Goal: Navigation & Orientation: Find specific page/section

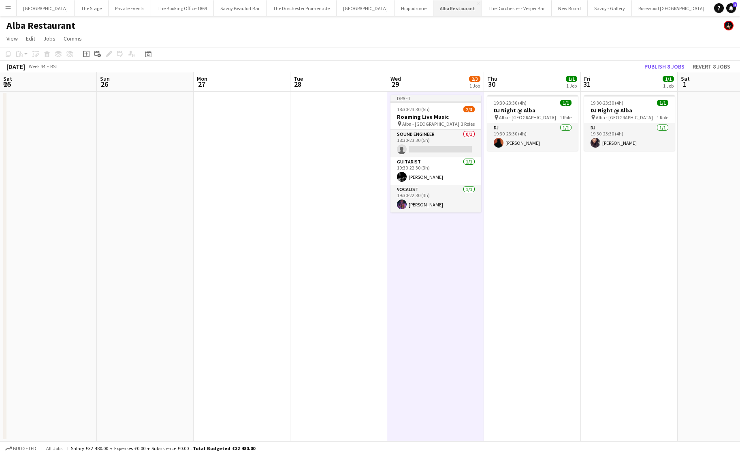
scroll to position [0, 216]
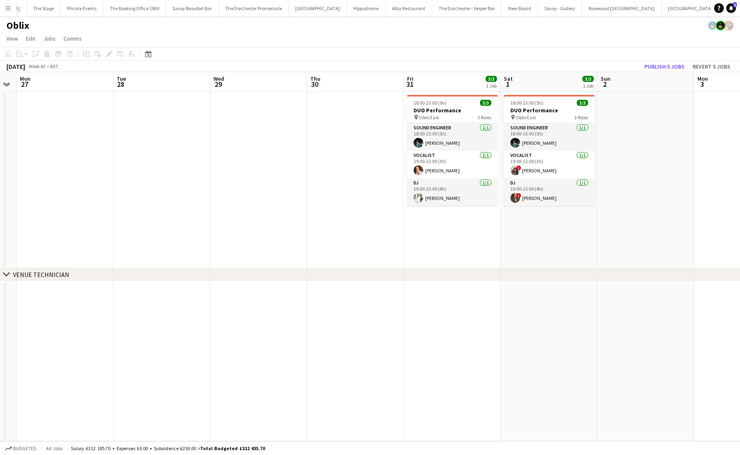
scroll to position [0, 195]
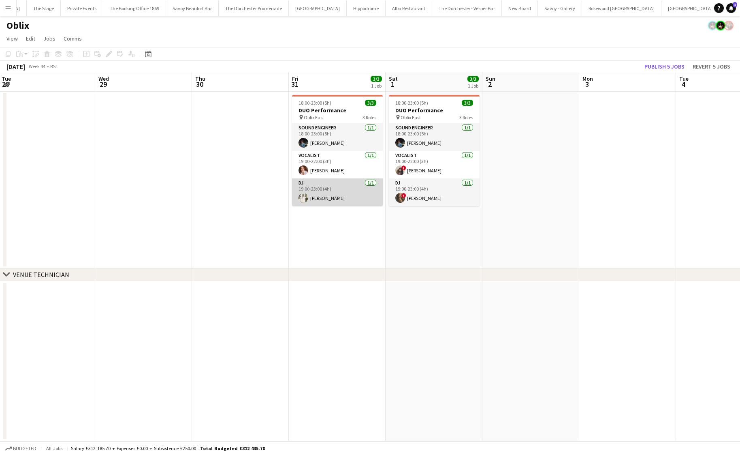
click at [331, 201] on app-card-role "DJ [DATE] 19:00-23:00 (4h) [PERSON_NAME]" at bounding box center [337, 192] width 91 height 28
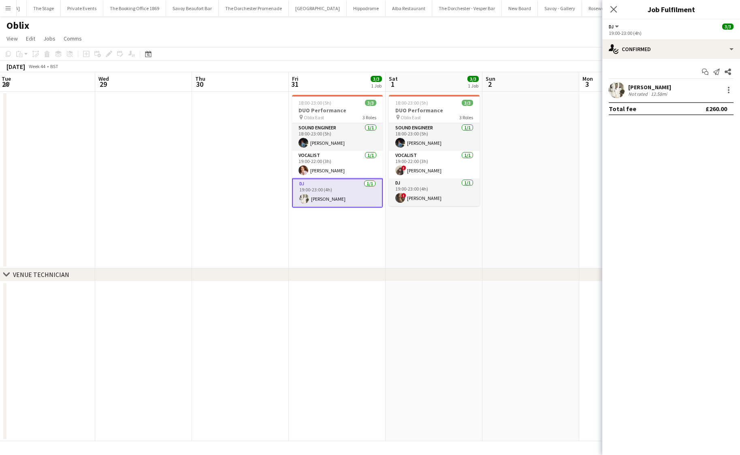
click at [330, 234] on app-date-cell "18:00-23:00 (5h) 3/3 DUO Performance pin Oblix East 3 Roles Sound Engineer [DAT…" at bounding box center [337, 180] width 97 height 177
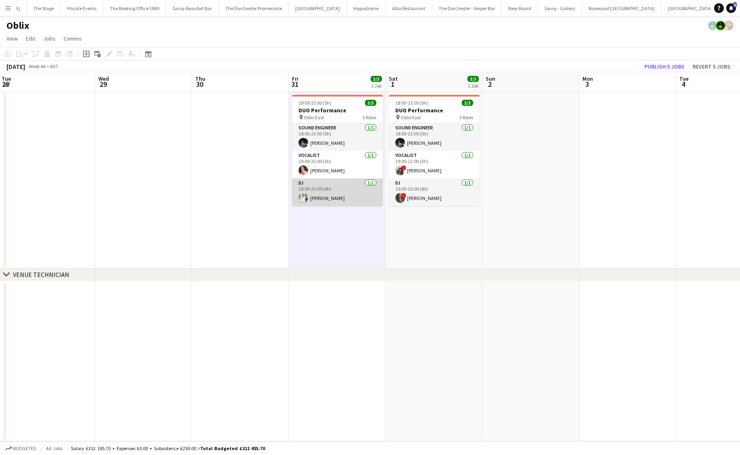
scroll to position [0, 196]
click at [328, 191] on app-card-role "DJ [DATE] 19:00-23:00 (4h) [PERSON_NAME]" at bounding box center [337, 192] width 91 height 28
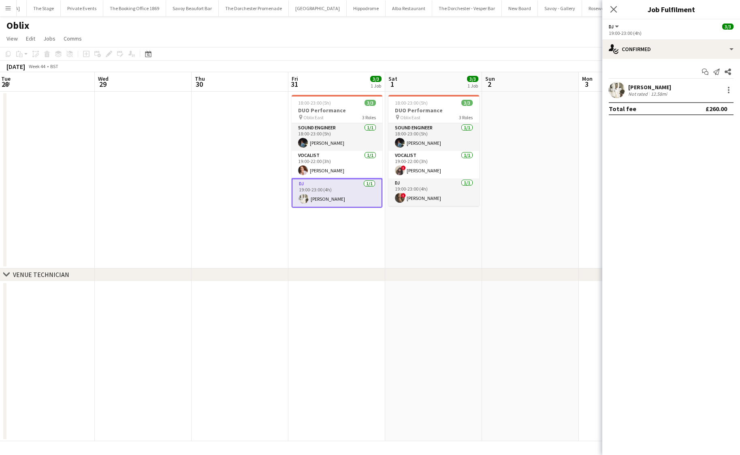
click at [335, 232] on app-date-cell "18:00-23:00 (5h) 3/3 DUO Performance pin Oblix East 3 Roles Sound Engineer [DAT…" at bounding box center [336, 180] width 97 height 177
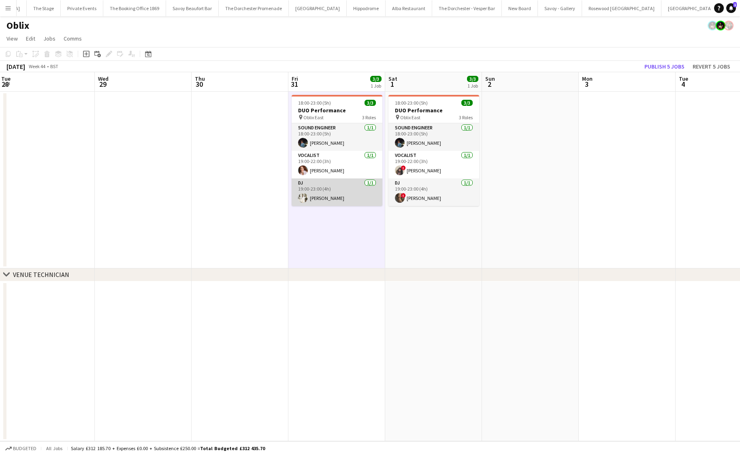
scroll to position [0, 196]
click at [330, 196] on app-card-role "DJ [DATE] 19:00-23:00 (4h) [PERSON_NAME]" at bounding box center [336, 192] width 91 height 28
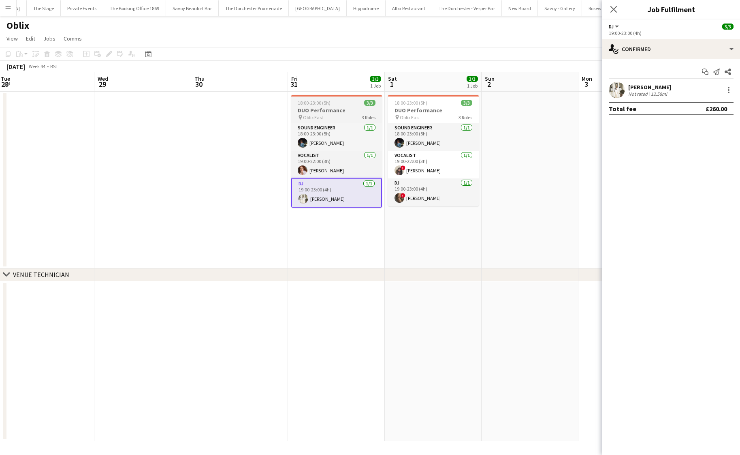
click at [318, 107] on h3 "DUO Performance" at bounding box center [336, 110] width 91 height 7
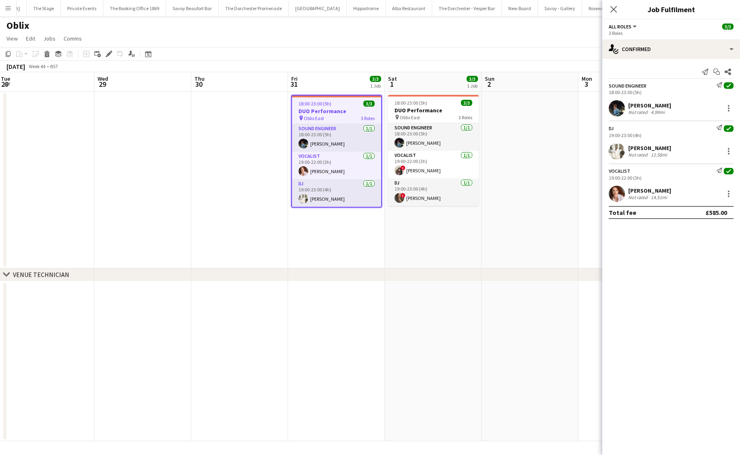
click at [330, 245] on app-date-cell "18:00-23:00 (5h) 3/3 DUO Performance pin Oblix East 3 Roles Sound Engineer [DAT…" at bounding box center [336, 180] width 97 height 177
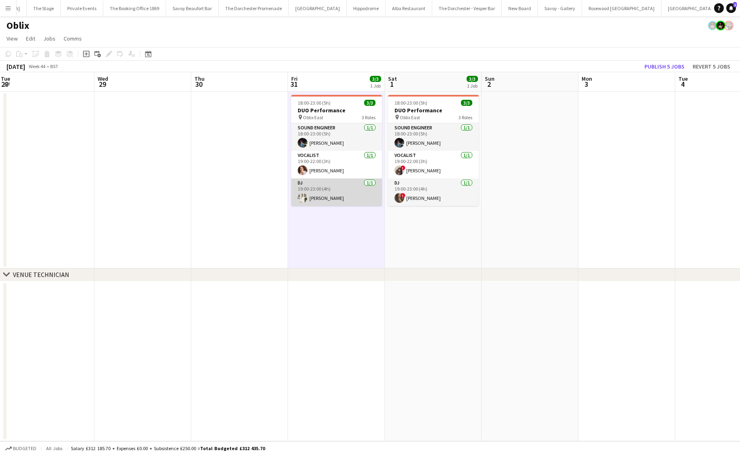
click at [325, 193] on app-card-role "DJ [DATE] 19:00-23:00 (4h) [PERSON_NAME]" at bounding box center [336, 192] width 91 height 28
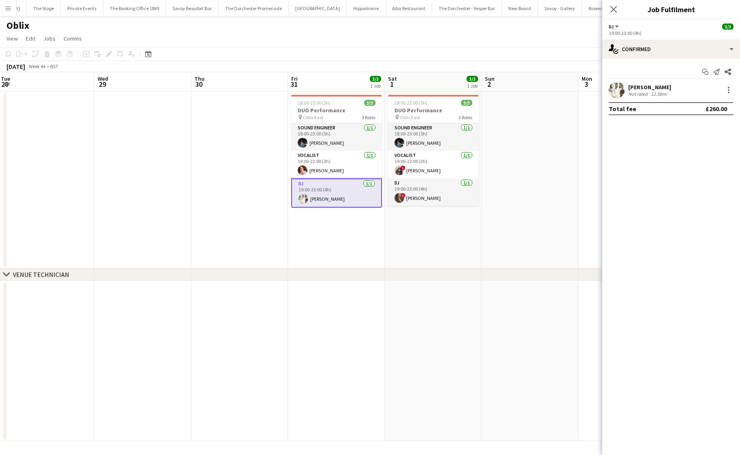
click at [329, 233] on app-date-cell "18:00-23:00 (5h) 3/3 DUO Performance pin Oblix East 3 Roles Sound Engineer [DAT…" at bounding box center [336, 180] width 97 height 177
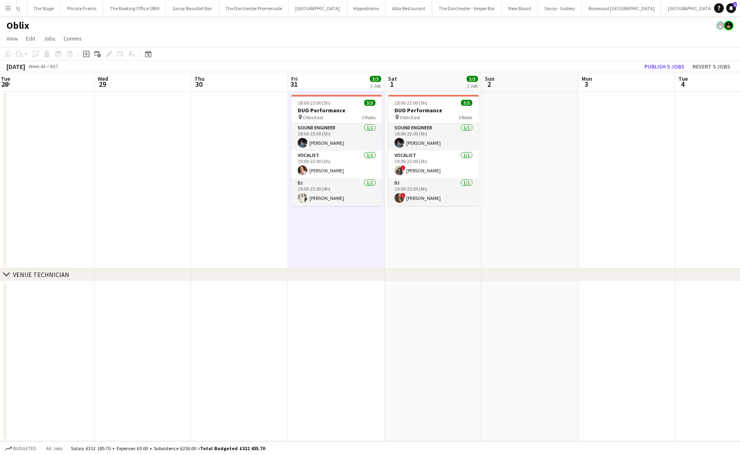
click at [204, 136] on app-date-cell at bounding box center [239, 180] width 97 height 177
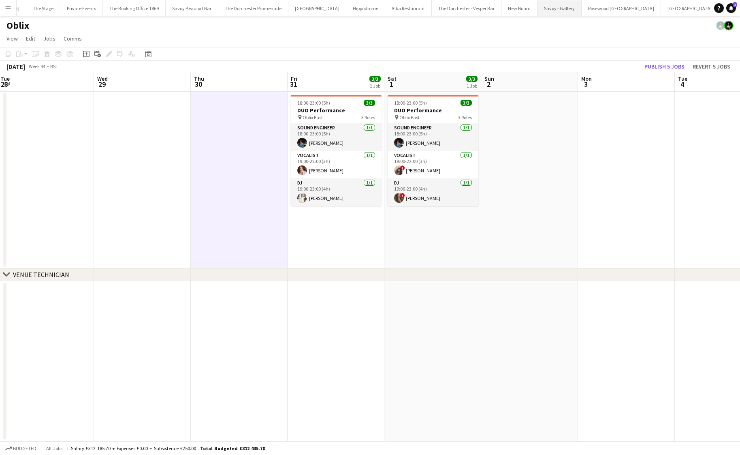
scroll to position [0, 0]
click at [133, 11] on button "Private Events Close" at bounding box center [130, 8] width 43 height 16
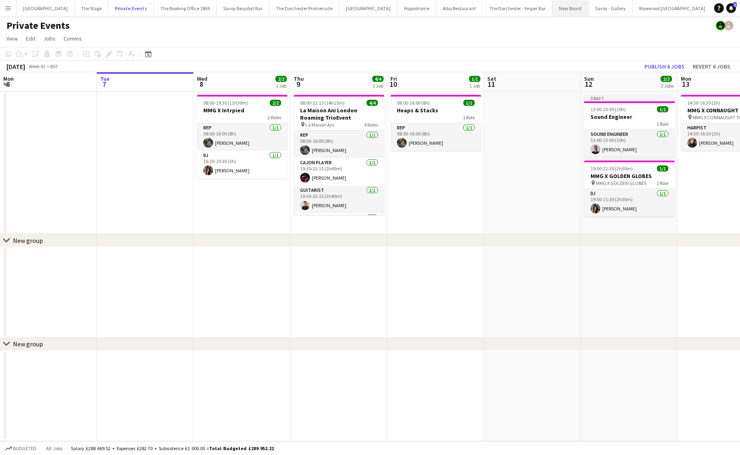
scroll to position [0, 49]
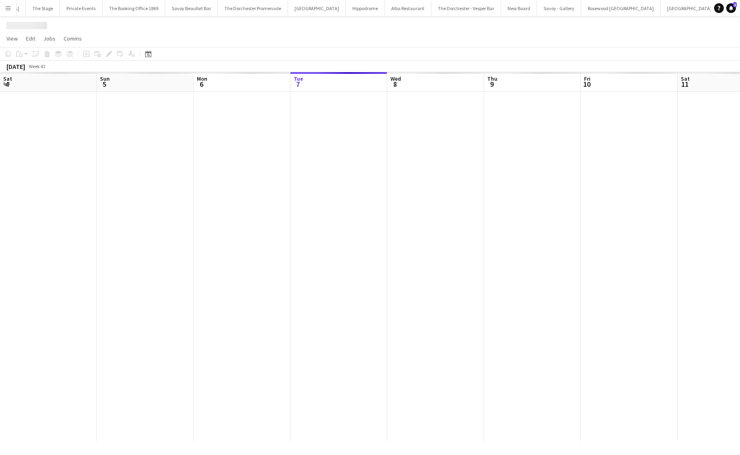
scroll to position [0, 194]
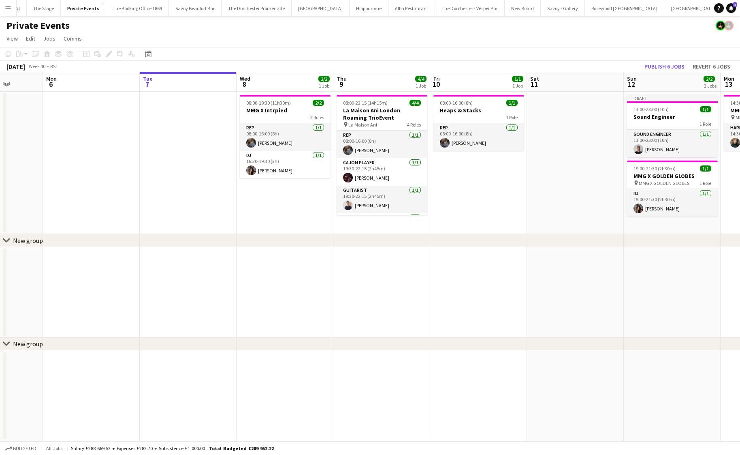
scroll to position [0, 249]
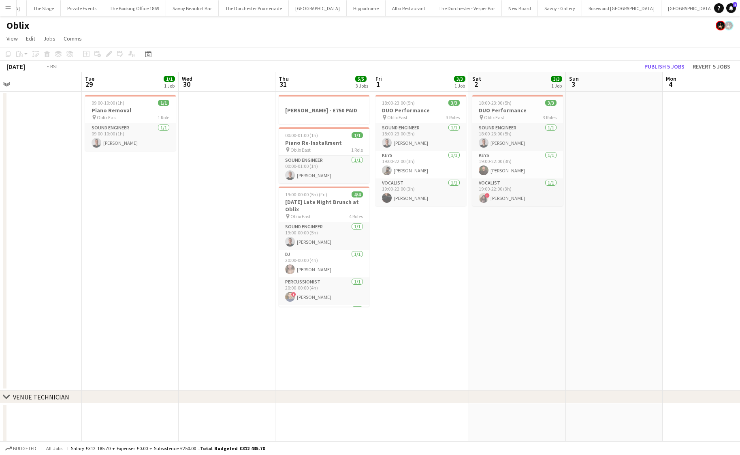
scroll to position [0, 305]
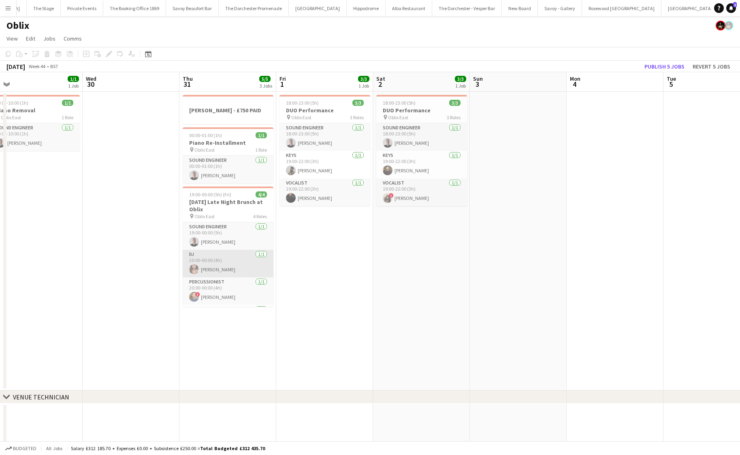
click at [209, 261] on app-card-role "DJ [DATE] 20:00-00:00 (4h) [PERSON_NAME]" at bounding box center [228, 264] width 91 height 28
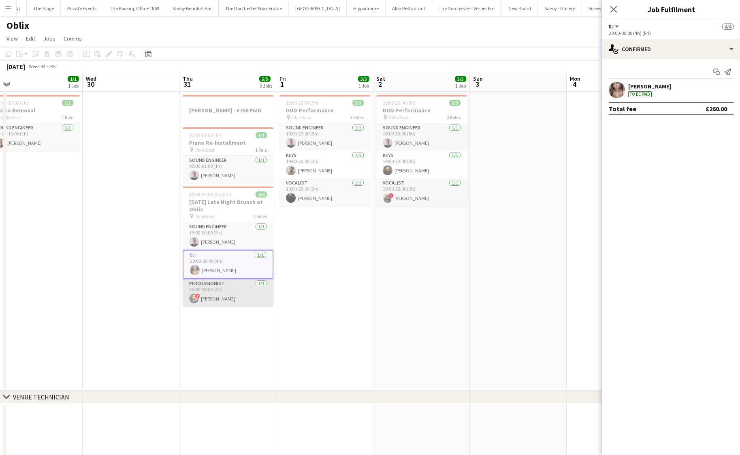
scroll to position [28, 0]
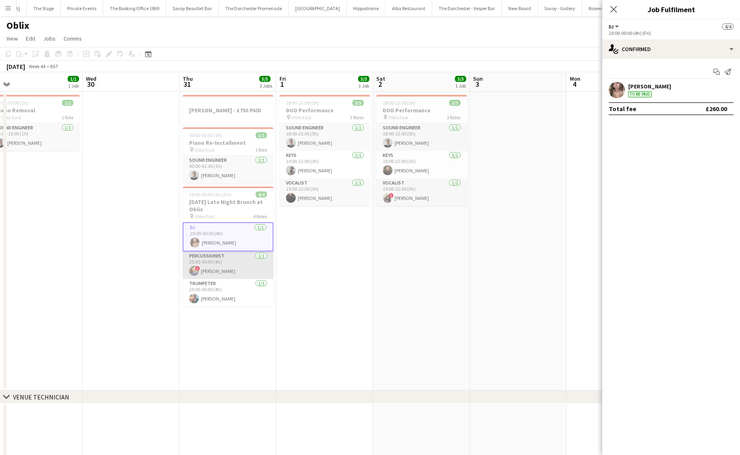
click at [211, 276] on app-card-role "Percussionist [DATE] 20:00-00:00 (4h) ! [PERSON_NAME]" at bounding box center [228, 265] width 91 height 28
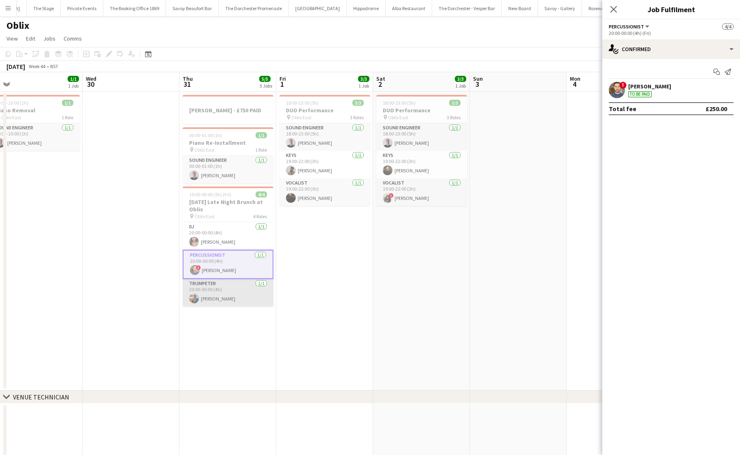
click at [211, 286] on app-card-role "Trumpeter [DATE] 20:00-00:00 (4h) [PERSON_NAME]" at bounding box center [228, 293] width 91 height 28
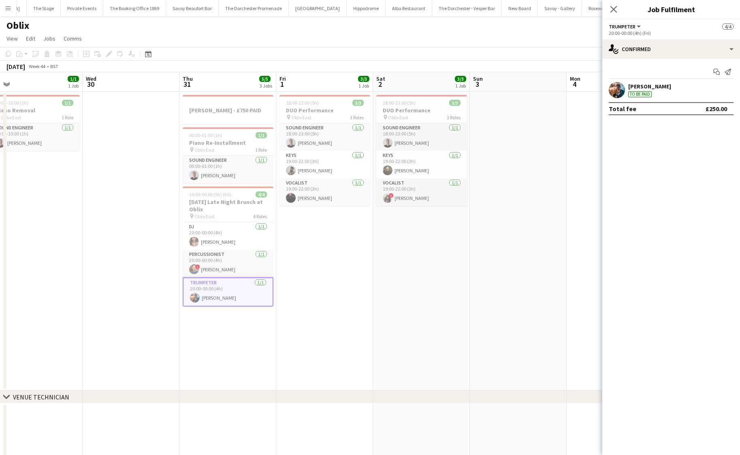
scroll to position [0, 0]
click at [222, 241] on app-card-role "Sound Engineer [DATE] 19:00-00:00 (5h) [PERSON_NAME]" at bounding box center [228, 236] width 91 height 28
click at [215, 335] on app-date-cell "[PERSON_NAME] - £750 PAID 00:00-01:00 (1h) 1/1 Piano Re-Installment pin Oblix E…" at bounding box center [227, 241] width 97 height 299
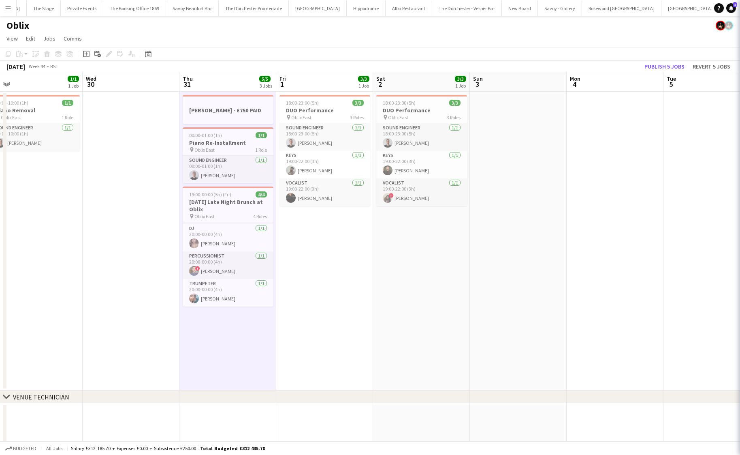
scroll to position [26, 0]
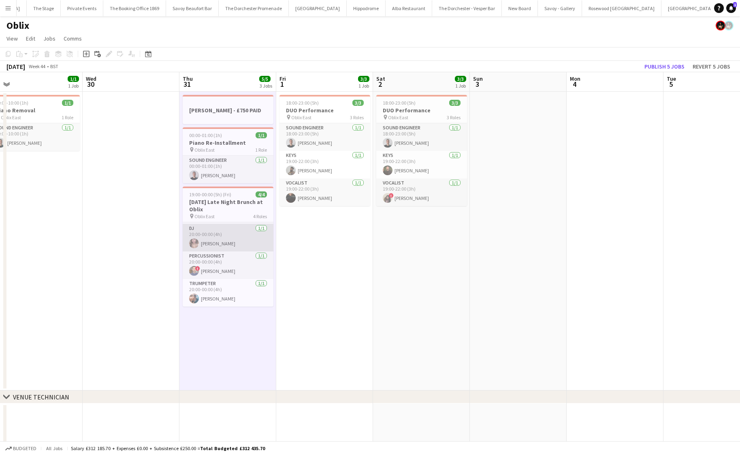
click at [213, 239] on app-card-role "DJ [DATE] 20:00-00:00 (4h) [PERSON_NAME]" at bounding box center [228, 238] width 91 height 28
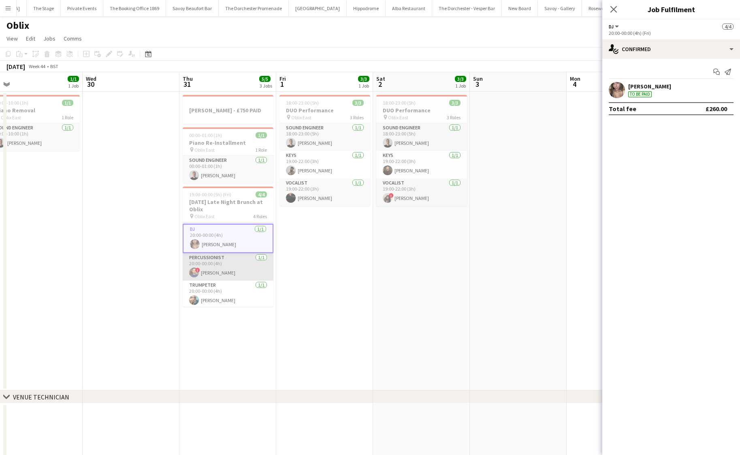
click at [214, 274] on app-card-role "Percussionist [DATE] 20:00-00:00 (4h) ! [PERSON_NAME]" at bounding box center [228, 267] width 91 height 28
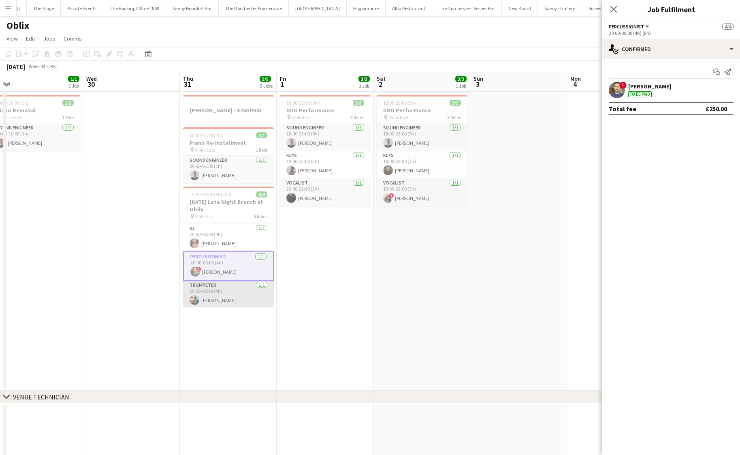
click at [211, 303] on app-card-role "Trumpeter [DATE] 20:00-00:00 (4h) [PERSON_NAME]" at bounding box center [228, 294] width 91 height 28
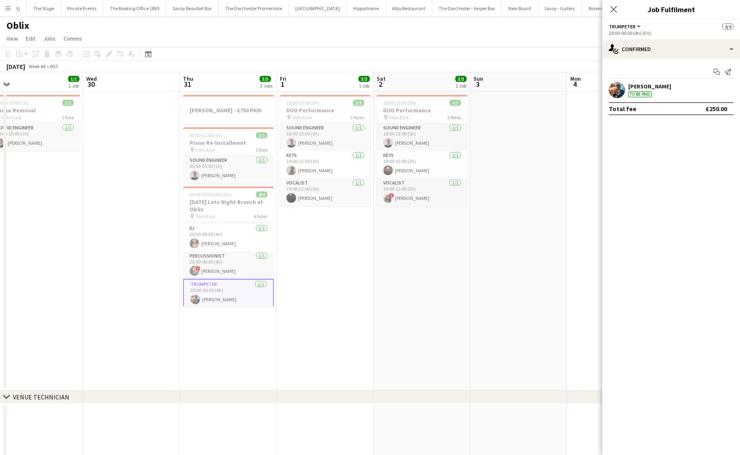
scroll to position [28, 0]
click at [221, 180] on app-card-role "Sound Engineer [DATE] 00:00-01:00 (1h) [PERSON_NAME]" at bounding box center [228, 170] width 91 height 28
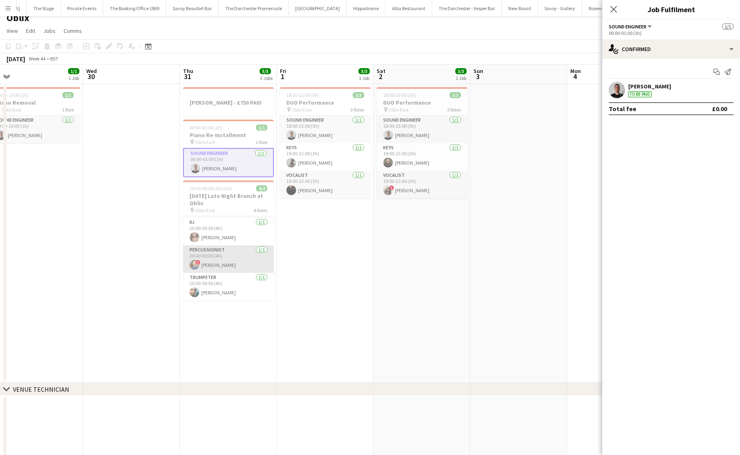
scroll to position [0, 0]
click at [218, 233] on app-card-role "Sound Engineer [DATE] 19:00-00:00 (5h) [PERSON_NAME]" at bounding box center [228, 230] width 91 height 28
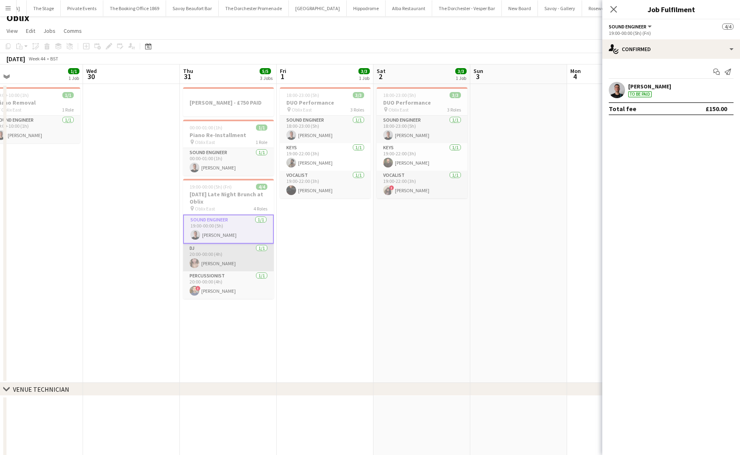
click at [215, 262] on app-card-role "DJ [DATE] 20:00-00:00 (4h) [PERSON_NAME]" at bounding box center [228, 258] width 91 height 28
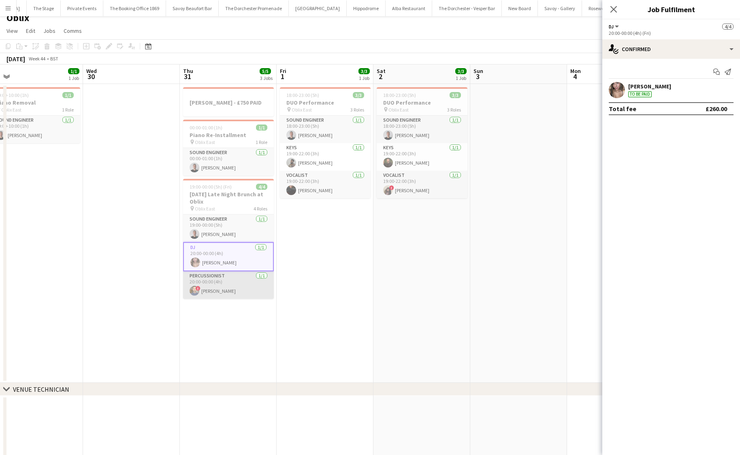
click at [213, 285] on app-card-role "Percussionist [DATE] 20:00-00:00 (4h) ! [PERSON_NAME]" at bounding box center [228, 285] width 91 height 28
click at [213, 285] on app-card-role "Trumpeter [DATE] 20:00-00:00 (4h) [PERSON_NAME]" at bounding box center [228, 285] width 91 height 28
click at [303, 282] on app-date-cell "18:00-23:00 (5h) 3/3 DUO Performance pin Oblix East 3 Roles Sound Engineer [DAT…" at bounding box center [325, 233] width 97 height 299
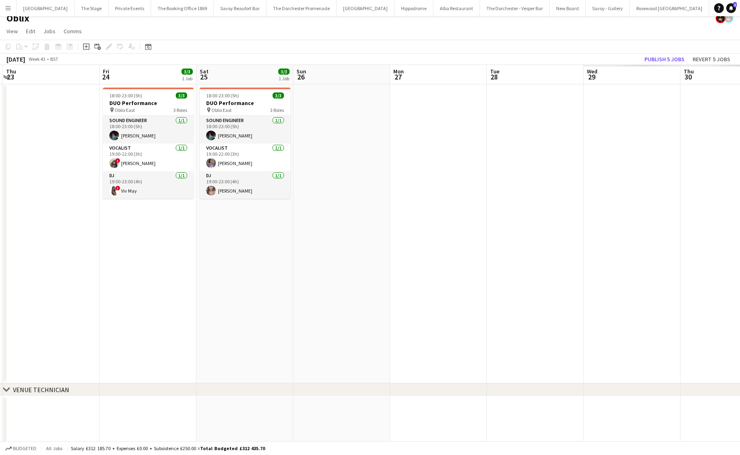
scroll to position [0, 303]
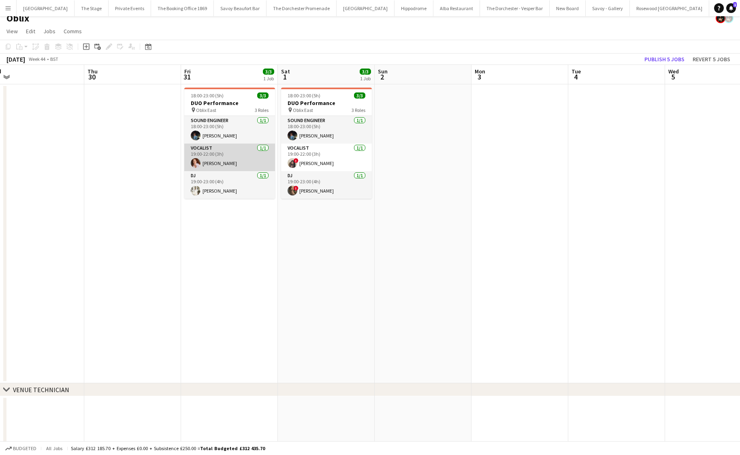
click at [223, 166] on app-card-role "Vocalist [DATE] 19:00-22:00 (3h) [PERSON_NAME]" at bounding box center [229, 157] width 91 height 28
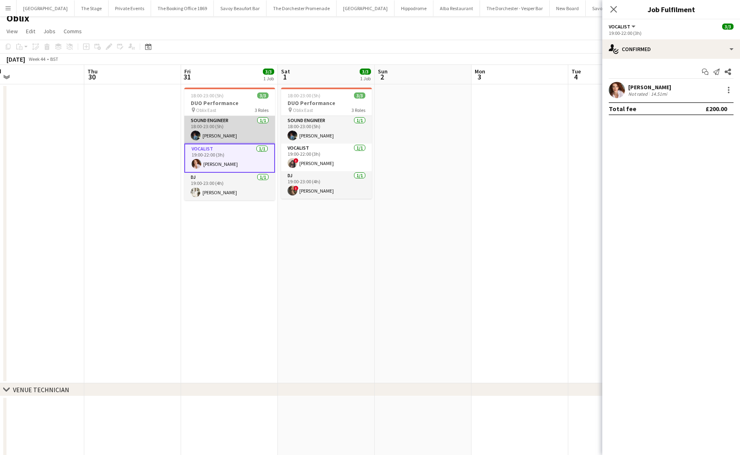
click at [225, 137] on app-card-role "Sound Engineer [DATE] 18:00-23:00 (5h) [PERSON_NAME]" at bounding box center [229, 130] width 91 height 28
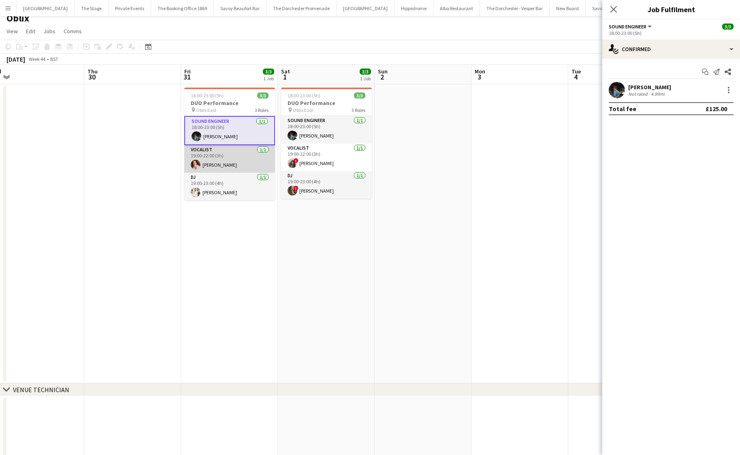
scroll to position [23, 0]
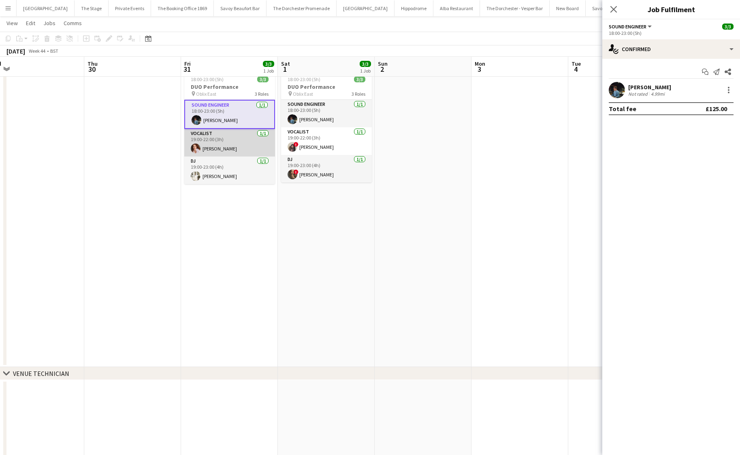
click at [224, 149] on app-card-role "Vocalist [DATE] 19:00-22:00 (3h) [PERSON_NAME]" at bounding box center [229, 143] width 91 height 28
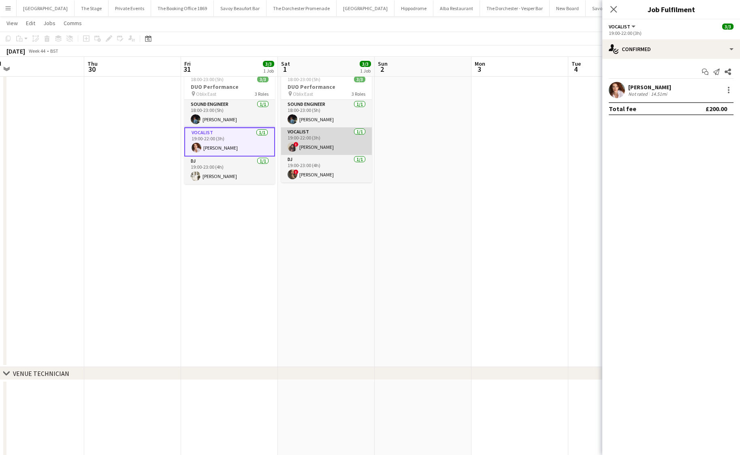
click at [335, 136] on app-card-role "Vocalist [DATE] 19:00-22:00 (3h) ! [PERSON_NAME]" at bounding box center [326, 141] width 91 height 28
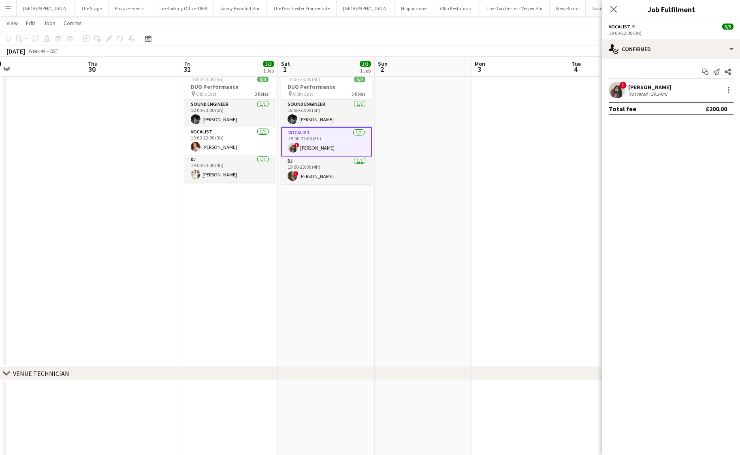
click at [192, 240] on app-date-cell "18:00-23:00 (5h) 3/3 DUO Performance pin Oblix East 3 Roles Sound Engineer [DAT…" at bounding box center [229, 217] width 97 height 299
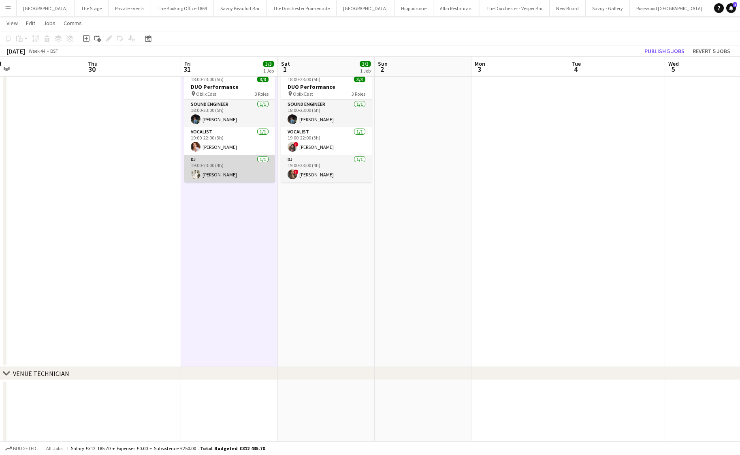
click at [215, 180] on app-card-role "DJ [DATE] 19:00-23:00 (4h) [PERSON_NAME]" at bounding box center [229, 169] width 91 height 28
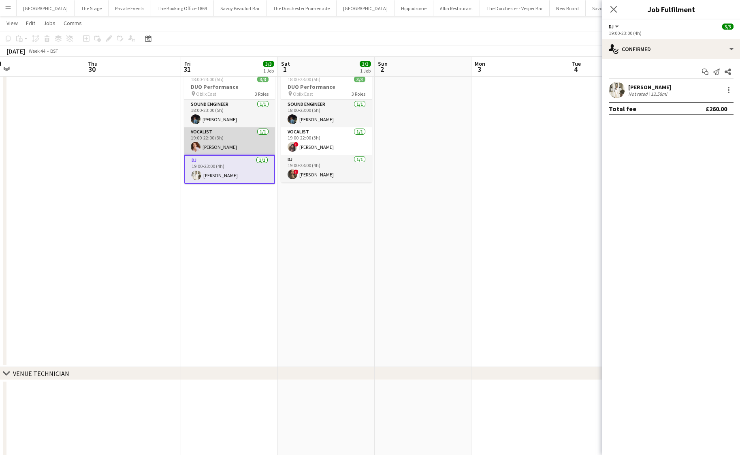
click at [216, 131] on app-card-role "Vocalist [DATE] 19:00-22:00 (3h) [PERSON_NAME]" at bounding box center [229, 141] width 91 height 28
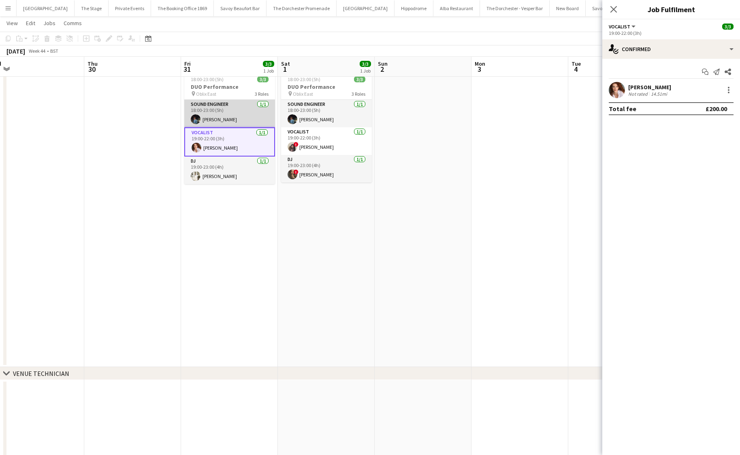
click at [218, 113] on app-card-role "Sound Engineer [DATE] 18:00-23:00 (5h) [PERSON_NAME]" at bounding box center [229, 114] width 91 height 28
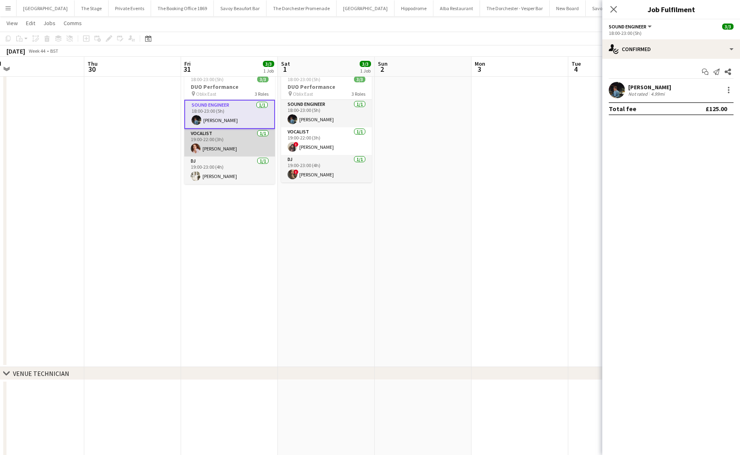
click at [229, 152] on app-card-role "Vocalist [DATE] 19:00-22:00 (3h) [PERSON_NAME]" at bounding box center [229, 143] width 91 height 28
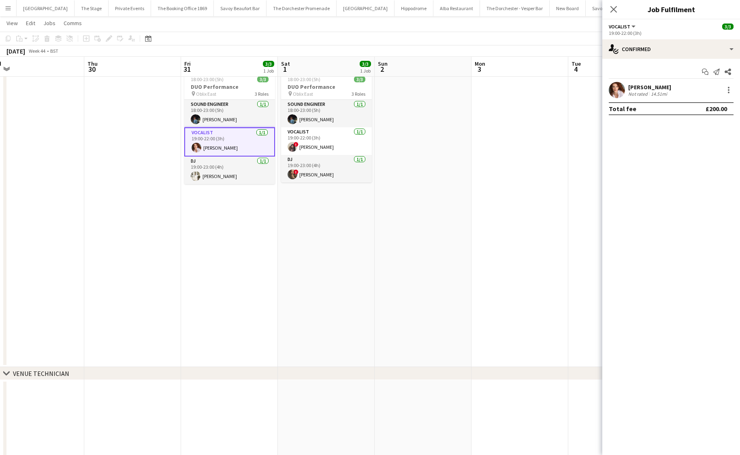
click at [232, 185] on app-date-cell "18:00-23:00 (5h) 3/3 DUO Performance pin Oblix East 3 Roles Sound Engineer [DAT…" at bounding box center [229, 217] width 97 height 299
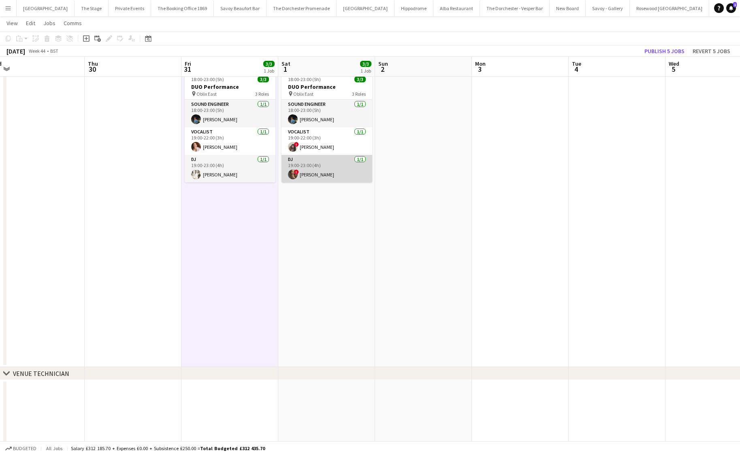
click at [328, 164] on app-card-role "DJ [DATE] 19:00-23:00 (4h) ! [PERSON_NAME]" at bounding box center [327, 169] width 91 height 28
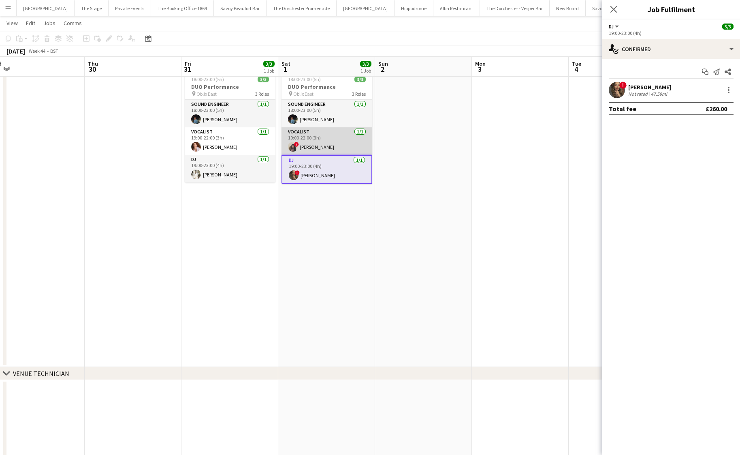
click at [318, 140] on app-card-role "Vocalist [DATE] 19:00-22:00 (3h) ! [PERSON_NAME]" at bounding box center [327, 141] width 91 height 28
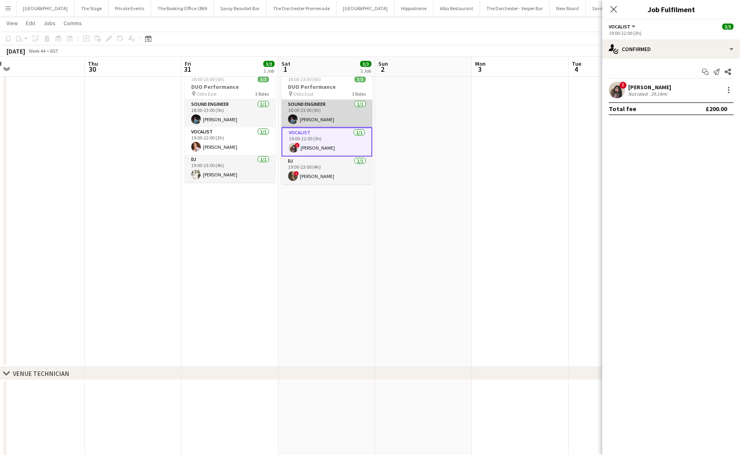
click at [316, 113] on app-card-role "Sound Engineer [DATE] 18:00-23:00 (5h) [PERSON_NAME]" at bounding box center [327, 114] width 91 height 28
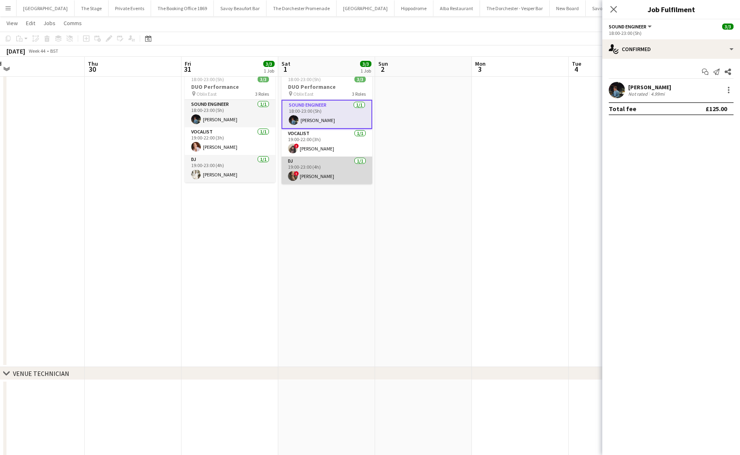
click at [300, 167] on app-card-role "DJ [DATE] 19:00-23:00 (4h) ! [PERSON_NAME]" at bounding box center [327, 170] width 91 height 28
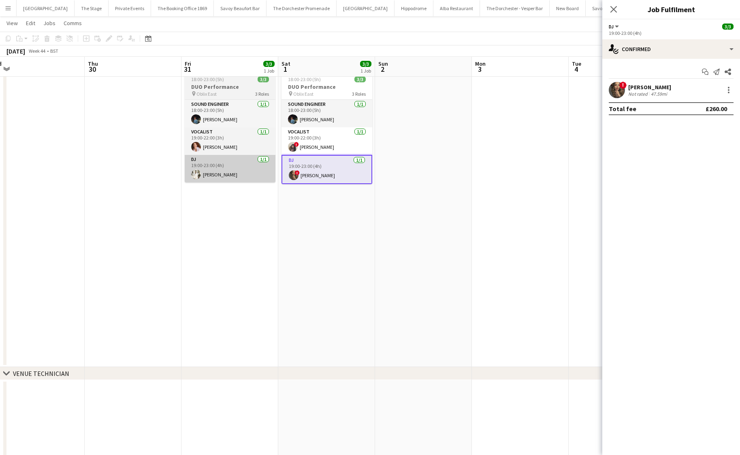
scroll to position [0, 303]
click at [233, 173] on app-card-role "DJ [DATE] 19:00-23:00 (4h) [PERSON_NAME]" at bounding box center [229, 169] width 91 height 28
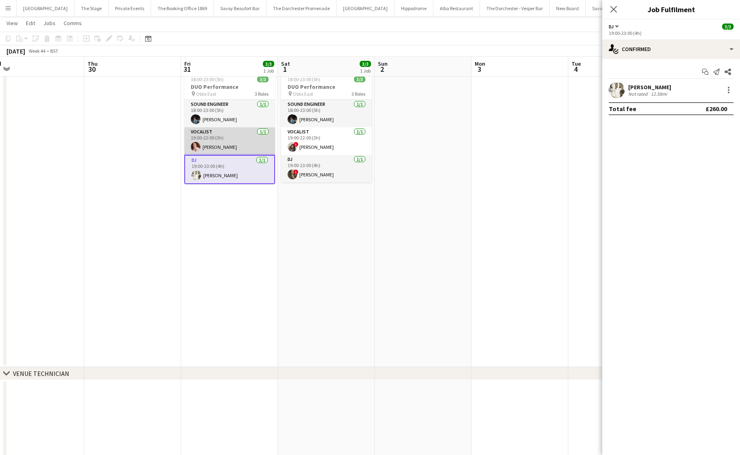
click at [224, 148] on app-card-role "Vocalist [DATE] 19:00-22:00 (3h) [PERSON_NAME]" at bounding box center [229, 141] width 91 height 28
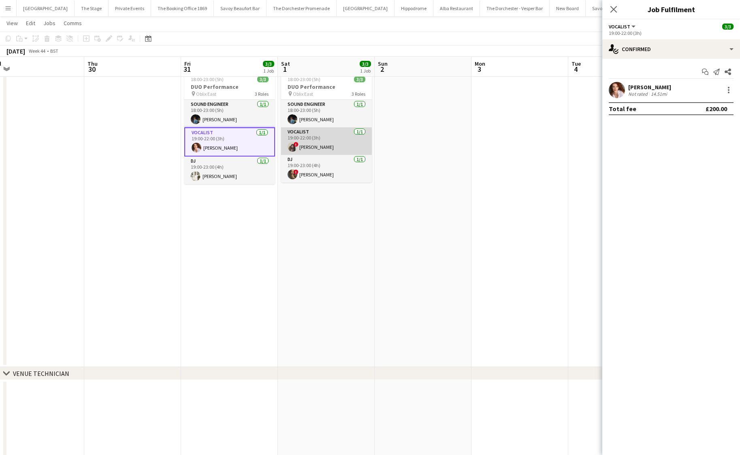
scroll to position [0, 303]
click at [312, 148] on app-card-role "Vocalist [DATE] 19:00-22:00 (3h) ! [PERSON_NAME]" at bounding box center [327, 141] width 91 height 28
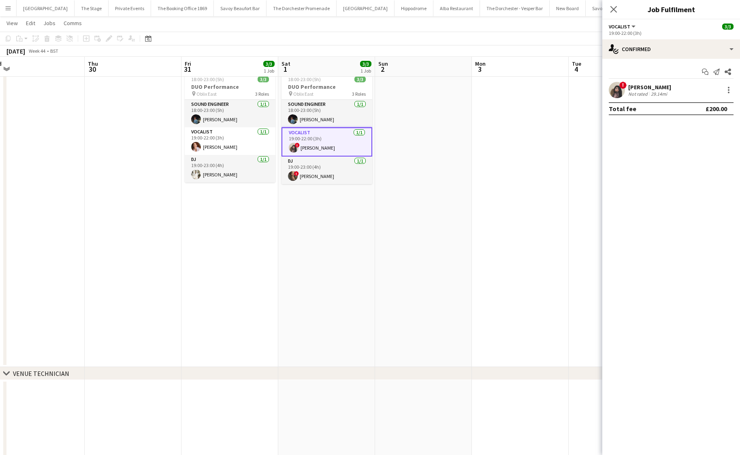
click at [318, 127] on app-card-role "Vocalist [DATE] 19:00-22:00 (3h) ! [PERSON_NAME]" at bounding box center [327, 141] width 91 height 29
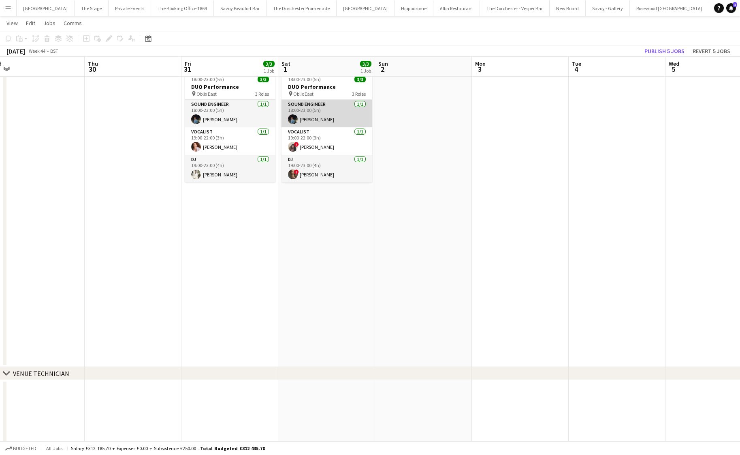
click at [308, 116] on app-card-role "Sound Engineer [DATE] 18:00-23:00 (5h) [PERSON_NAME]" at bounding box center [327, 114] width 91 height 28
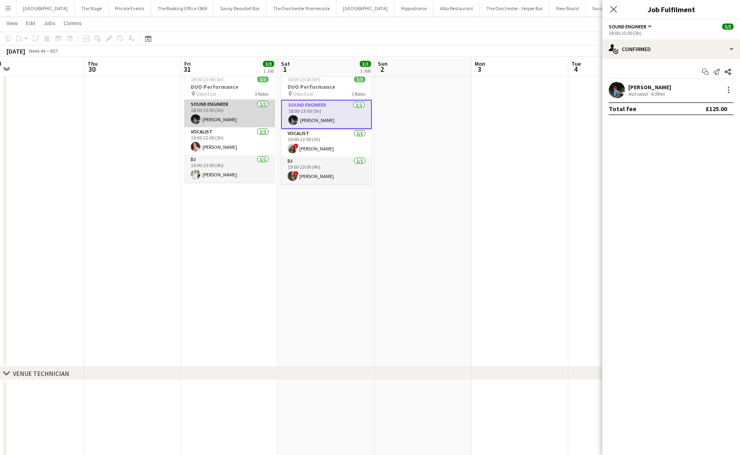
click at [225, 115] on app-card-role "Sound Engineer [DATE] 18:00-23:00 (5h) [PERSON_NAME]" at bounding box center [229, 114] width 91 height 28
